Goal: Transaction & Acquisition: Purchase product/service

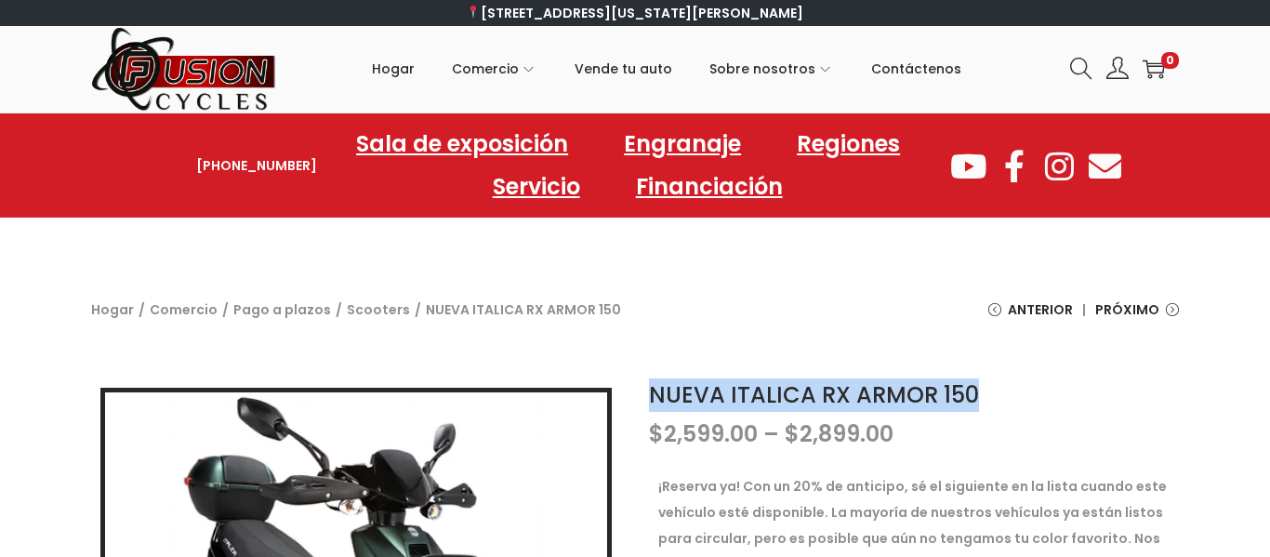
drag, startPoint x: 990, startPoint y: 388, endPoint x: 654, endPoint y: 394, distance: 336.7
click at [654, 394] on h1 "NUEVA ITALICA RX ARMOR 150" at bounding box center [914, 395] width 530 height 33
copy font "NUEVA ITALICA RX ARMOR 150"
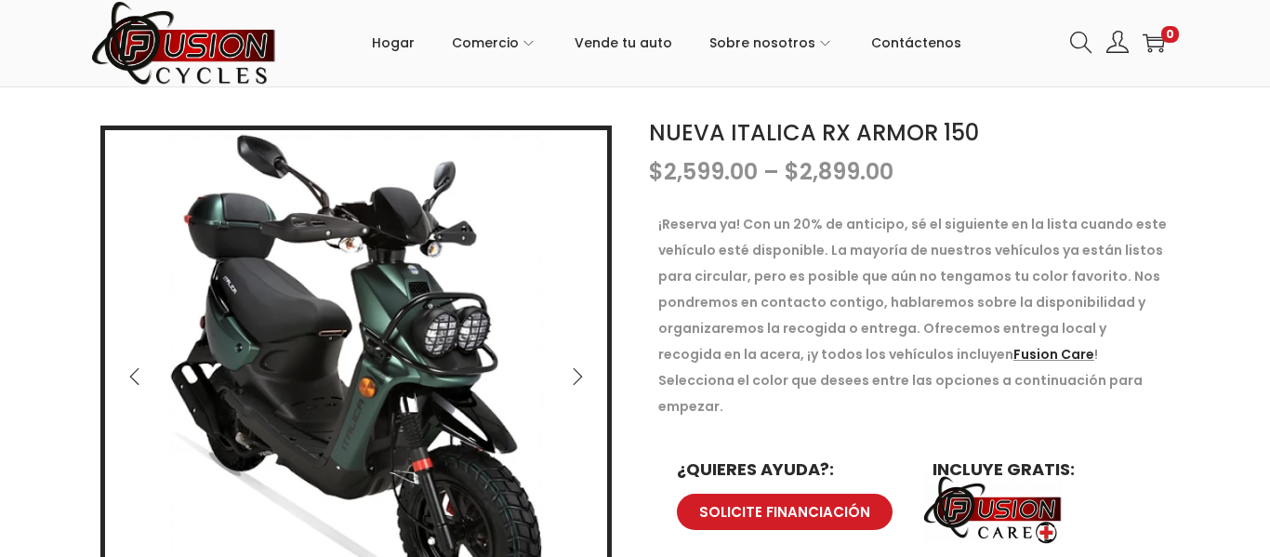
click at [610, 339] on div at bounding box center [355, 377] width 511 height 502
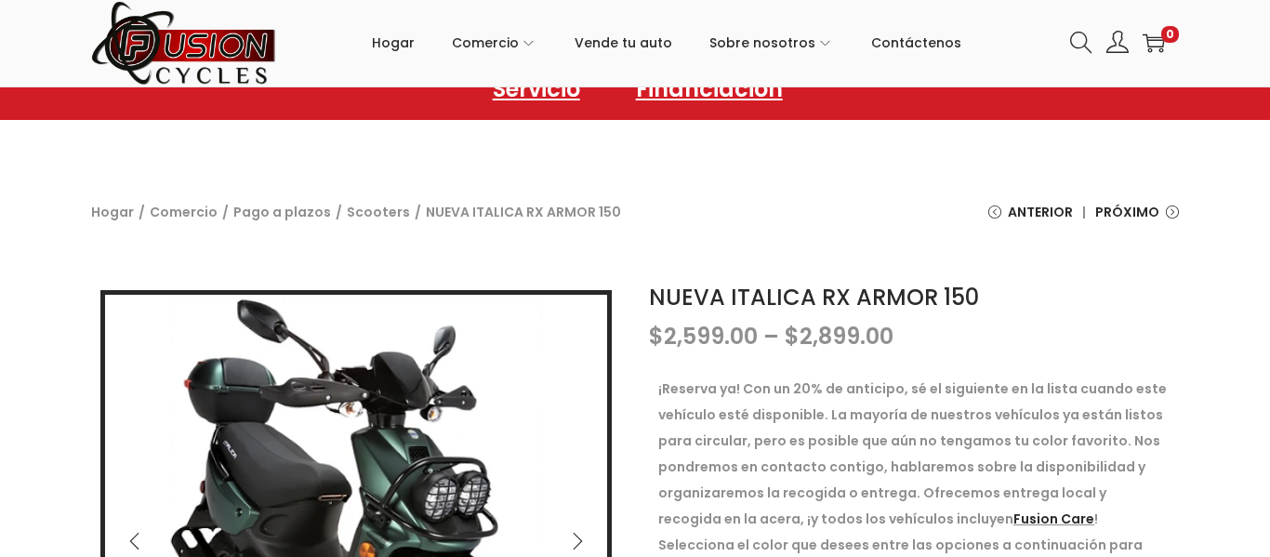
scroll to position [134, 0]
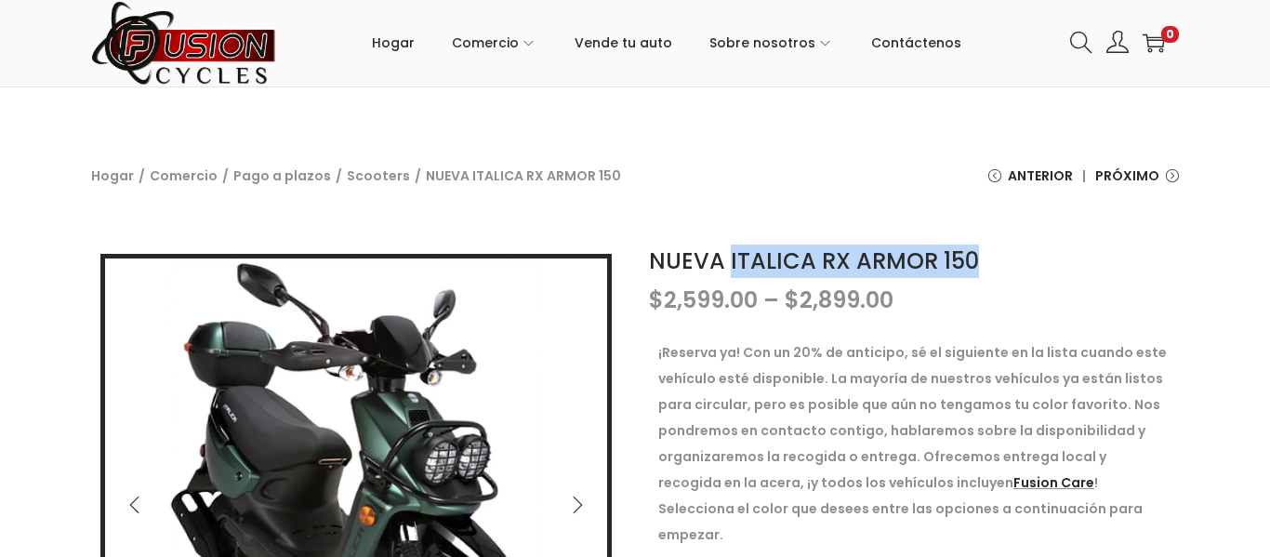
drag, startPoint x: 730, startPoint y: 258, endPoint x: 972, endPoint y: 260, distance: 241.8
click at [972, 260] on h1 "NUEVA ITALICA RX ARMOR 150" at bounding box center [914, 261] width 530 height 33
copy font "ITALICA RX ARMOR 150"
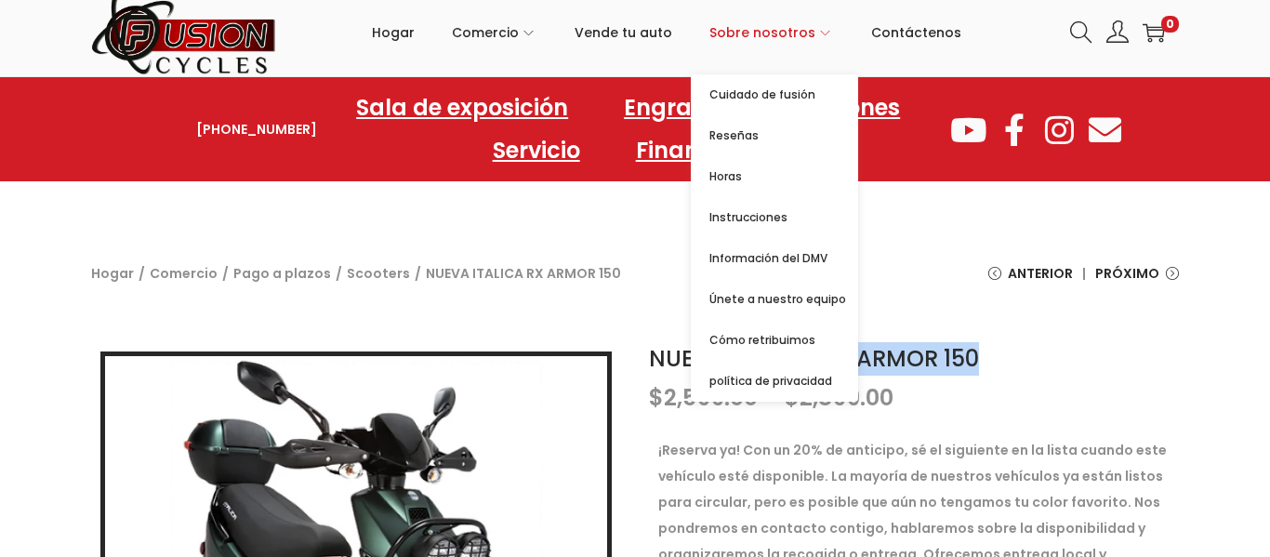
scroll to position [0, 0]
